Goal: Task Accomplishment & Management: Use online tool/utility

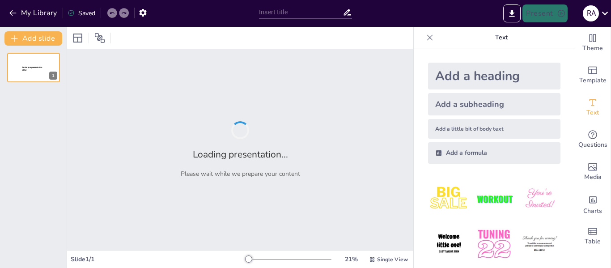
type input "Skilling Map - West"
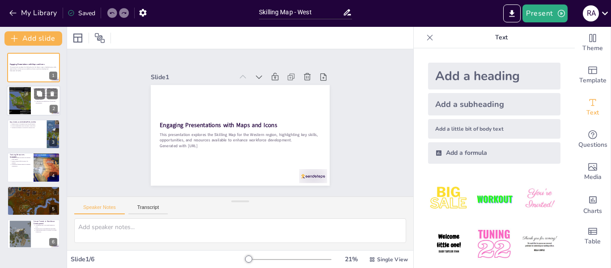
click at [48, 104] on div at bounding box center [34, 101] width 54 height 30
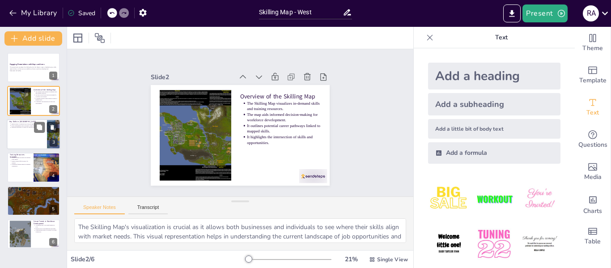
click at [42, 133] on div at bounding box center [34, 134] width 54 height 30
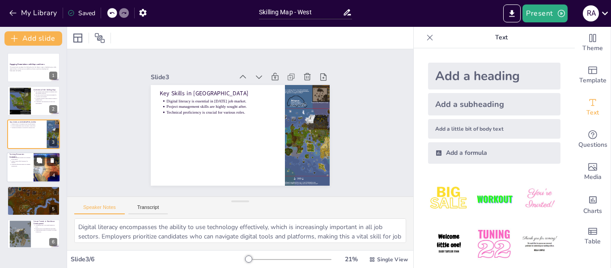
click at [37, 168] on div at bounding box center [47, 167] width 54 height 30
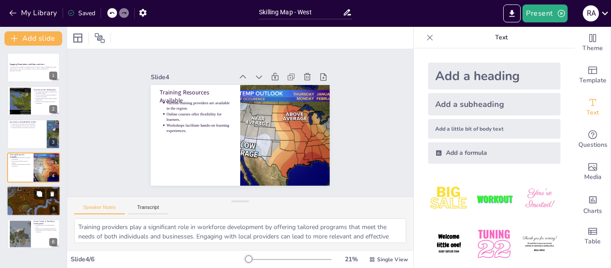
click at [21, 200] on div at bounding box center [34, 201] width 54 height 66
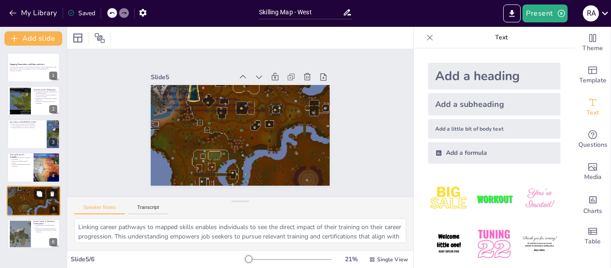
click at [21, 200] on div at bounding box center [34, 201] width 54 height 66
click at [26, 224] on div at bounding box center [20, 234] width 32 height 27
type textarea "Automation and artificial intelligence are reshaping industries by streamlining…"
